Goal: Transaction & Acquisition: Obtain resource

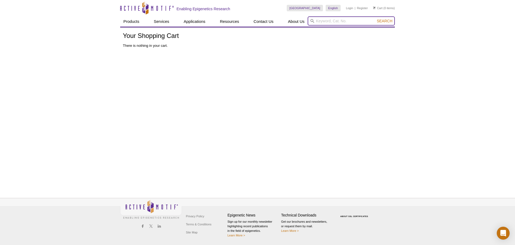
click at [334, 20] on input "search" at bounding box center [351, 20] width 87 height 9
type input "spike in control"
click at [375, 19] on button "Search" at bounding box center [384, 21] width 19 height 5
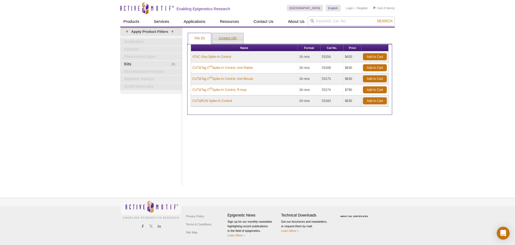
click at [223, 37] on link "Content (28)" at bounding box center [228, 38] width 31 height 11
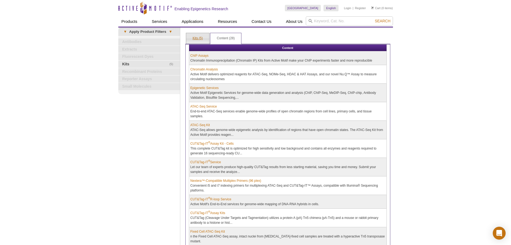
click at [200, 37] on link "Kits (5)" at bounding box center [197, 38] width 23 height 11
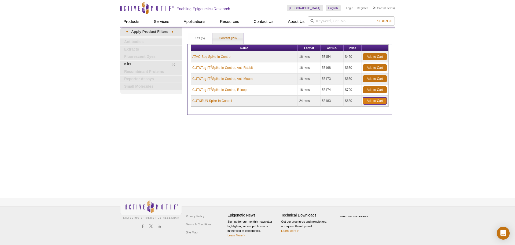
click at [369, 100] on link "Add to Cart" at bounding box center [375, 100] width 24 height 7
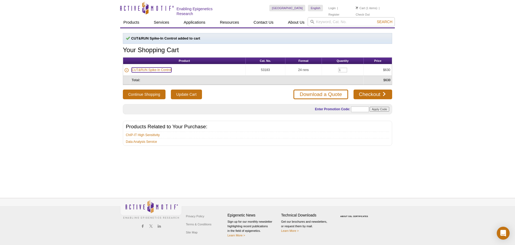
click at [159, 69] on link "CUT&RUN Spike-In Control" at bounding box center [152, 69] width 40 height 5
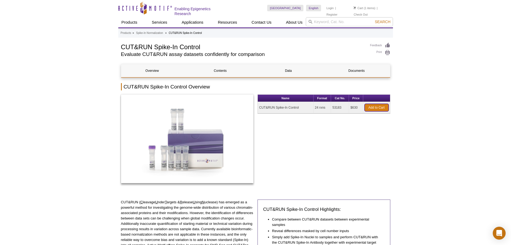
click at [370, 106] on link "Add to Cart" at bounding box center [377, 108] width 24 height 8
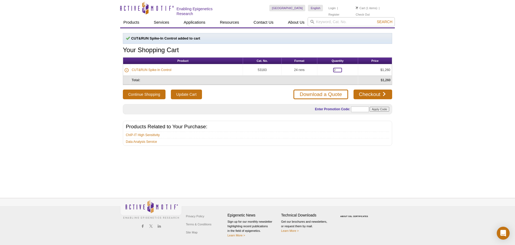
click at [340, 68] on input "2" at bounding box center [337, 70] width 9 height 5
type input "1"
click at [367, 91] on link "Checkout" at bounding box center [373, 94] width 39 height 10
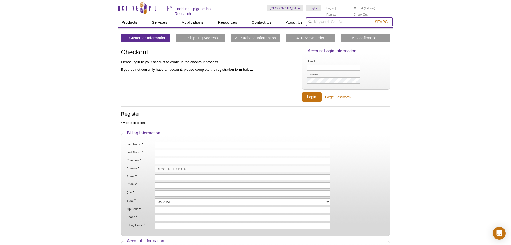
click at [336, 21] on input "search" at bounding box center [349, 21] width 87 height 9
type input "cut and run"
click at [373, 19] on button "Search" at bounding box center [382, 21] width 19 height 5
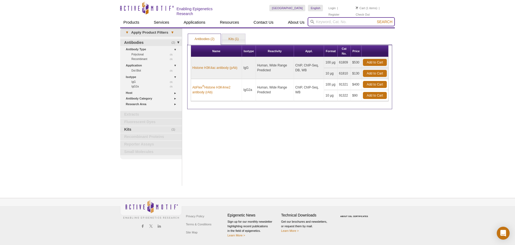
click at [328, 22] on input "search" at bounding box center [351, 21] width 87 height 9
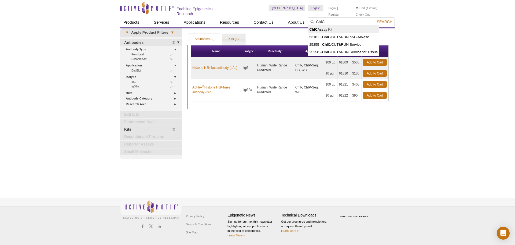
click at [330, 28] on li "ChIC Assay Kit" at bounding box center [343, 30] width 71 height 8
type input "ChIC Assay Kit"
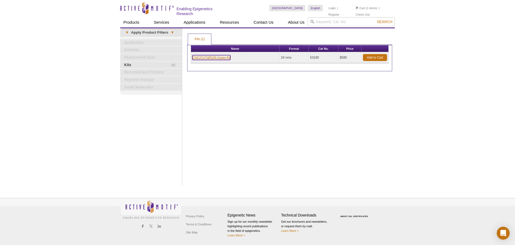
click at [213, 56] on link "ChIC/CUT&RUN Assay Kit" at bounding box center [211, 57] width 38 height 5
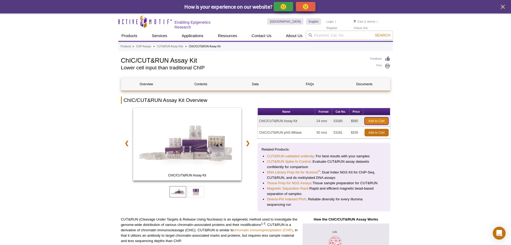
click at [372, 120] on link "Add to Cart" at bounding box center [377, 121] width 24 height 8
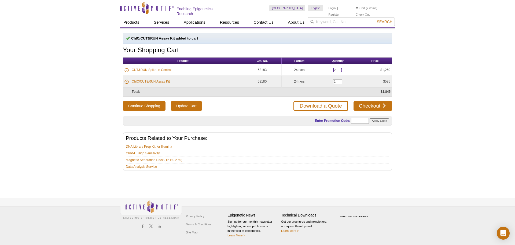
click at [337, 68] on input "2" at bounding box center [337, 70] width 9 height 5
type input "1"
click at [180, 105] on input "Update Cart" at bounding box center [186, 106] width 31 height 10
click at [338, 21] on input "search" at bounding box center [351, 21] width 87 height 9
type input "illumina library prep kit"
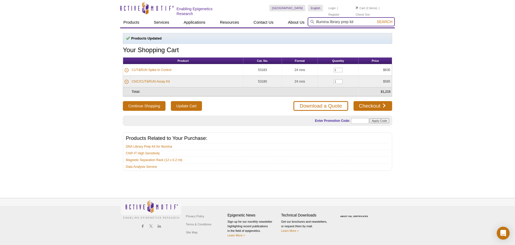
click at [375, 19] on button "Search" at bounding box center [384, 21] width 19 height 5
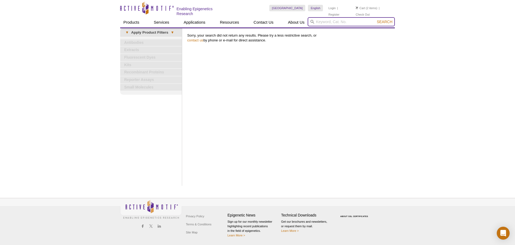
click at [338, 21] on input "search" at bounding box center [351, 21] width 87 height 9
type input "illumina"
click at [375, 19] on button "Search" at bounding box center [384, 21] width 19 height 5
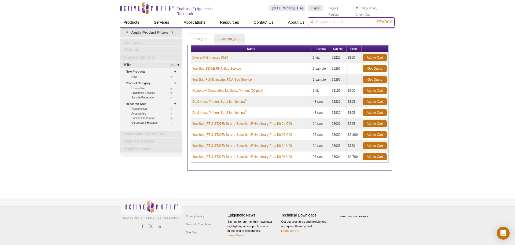
click at [337, 20] on input "search" at bounding box center [351, 21] width 87 height 9
type input "library prep"
click at [375, 19] on button "Search" at bounding box center [384, 21] width 19 height 5
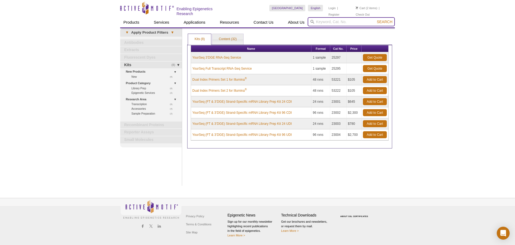
click at [340, 23] on input "search" at bounding box center [351, 21] width 87 height 9
type input "DNA library"
click at [375, 19] on button "Search" at bounding box center [384, 21] width 19 height 5
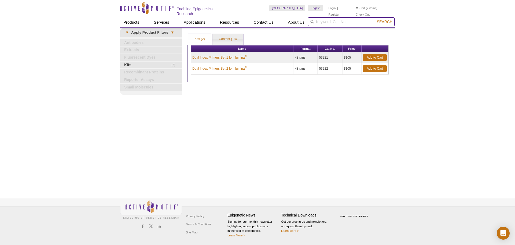
click at [325, 18] on input "search" at bounding box center [351, 21] width 87 height 9
type input "N"
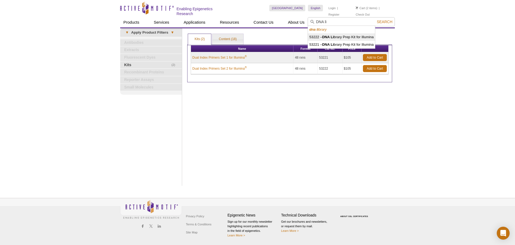
click at [325, 34] on li "53222 – DNA Li brary Prep Kit for Illumina" at bounding box center [341, 37] width 67 height 8
type input "53222 – DNA Library Prep Kit for Illumina"
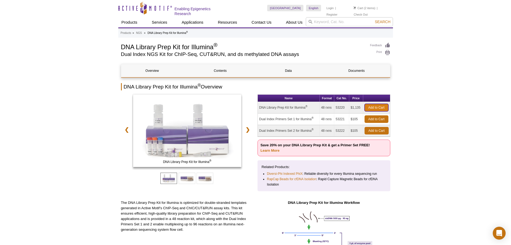
click at [368, 108] on link "Add to Cart" at bounding box center [377, 108] width 24 height 8
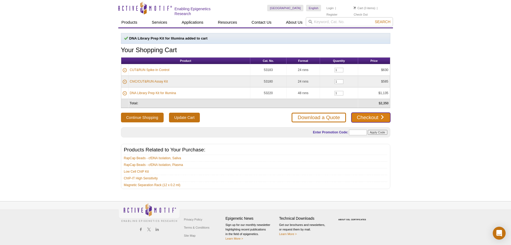
click at [363, 117] on link "Checkout" at bounding box center [371, 117] width 39 height 10
click at [314, 115] on link "Download a Quote" at bounding box center [319, 117] width 54 height 10
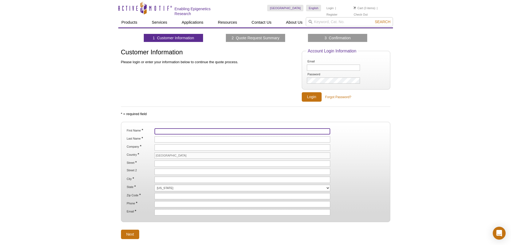
click at [160, 131] on input "First Name *" at bounding box center [243, 131] width 176 height 6
type input "Dominic"
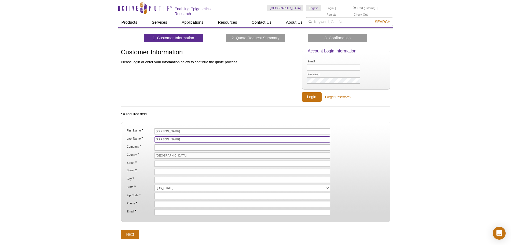
type input "Kolonay"
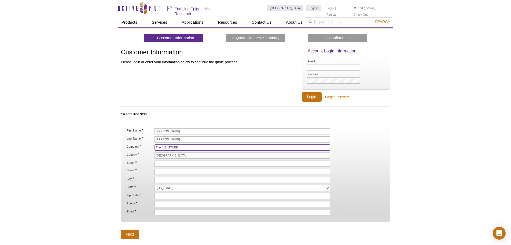
type input "The [US_STATE][GEOGRAPHIC_DATA]"
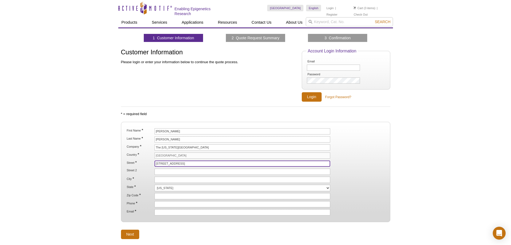
type input "[STREET_ADDRESS]"
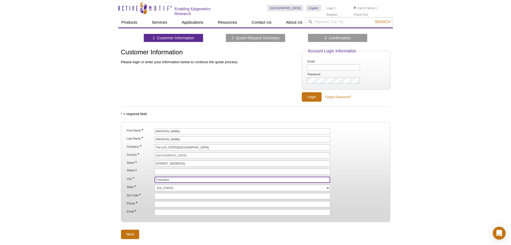
type input "Columbus"
select select "OH"
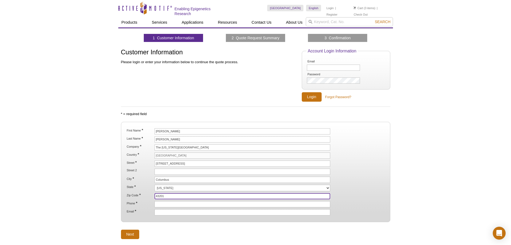
type input "43201"
type input "9372417072"
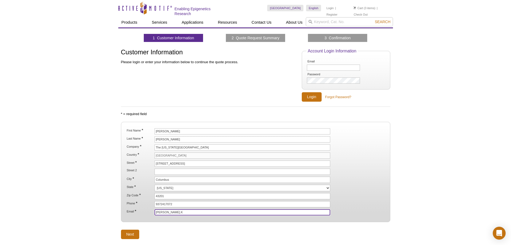
type input "[PERSON_NAME][EMAIL_ADDRESS][PERSON_NAME][DOMAIN_NAME]"
click at [133, 231] on input "Next" at bounding box center [130, 233] width 19 height 9
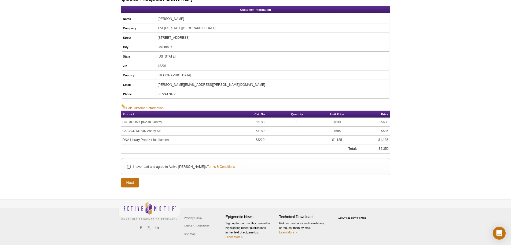
scroll to position [54, 0]
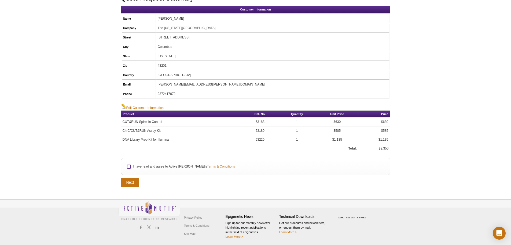
click at [129, 166] on input "I have read and agree to Active Motif's Terms & Conditions" at bounding box center [128, 166] width 3 height 3
checkbox input "true"
click at [133, 183] on input "Next" at bounding box center [130, 181] width 19 height 9
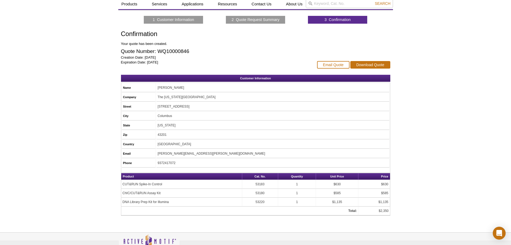
scroll to position [27, 0]
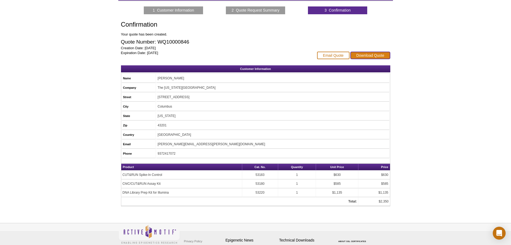
click at [367, 54] on link "Download Quote" at bounding box center [371, 56] width 40 height 8
